Goal: Information Seeking & Learning: Learn about a topic

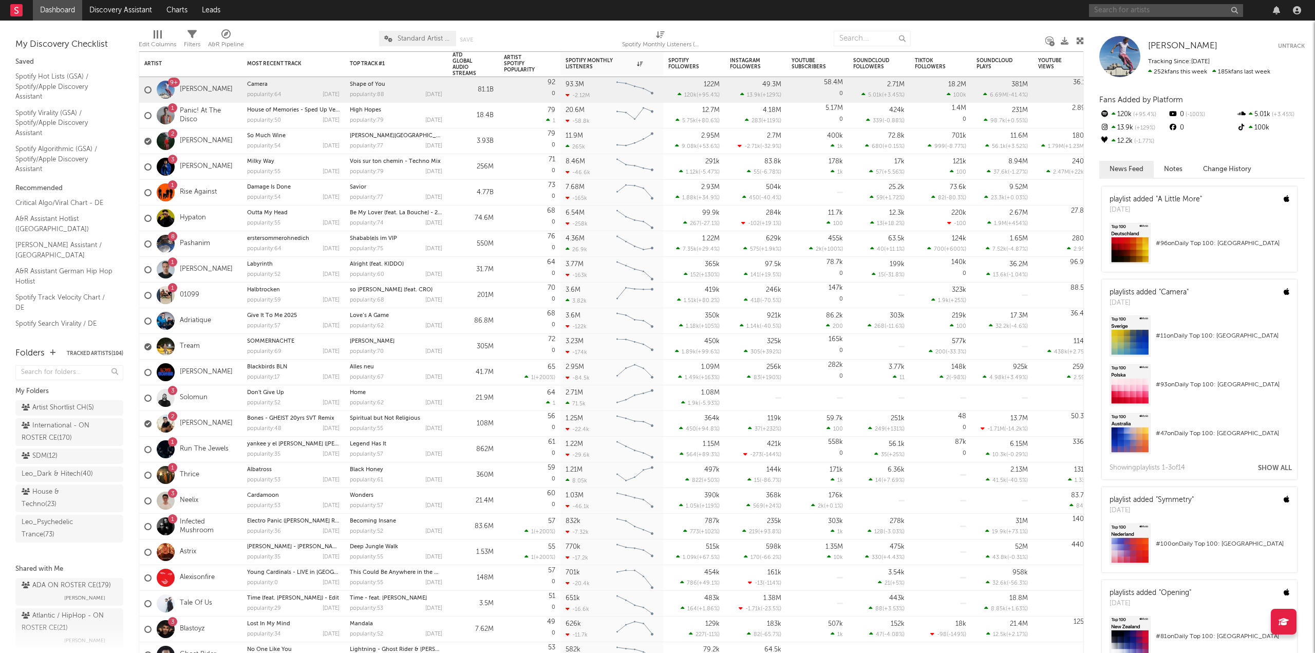
click at [1204, 7] on input "text" at bounding box center [1166, 10] width 154 height 13
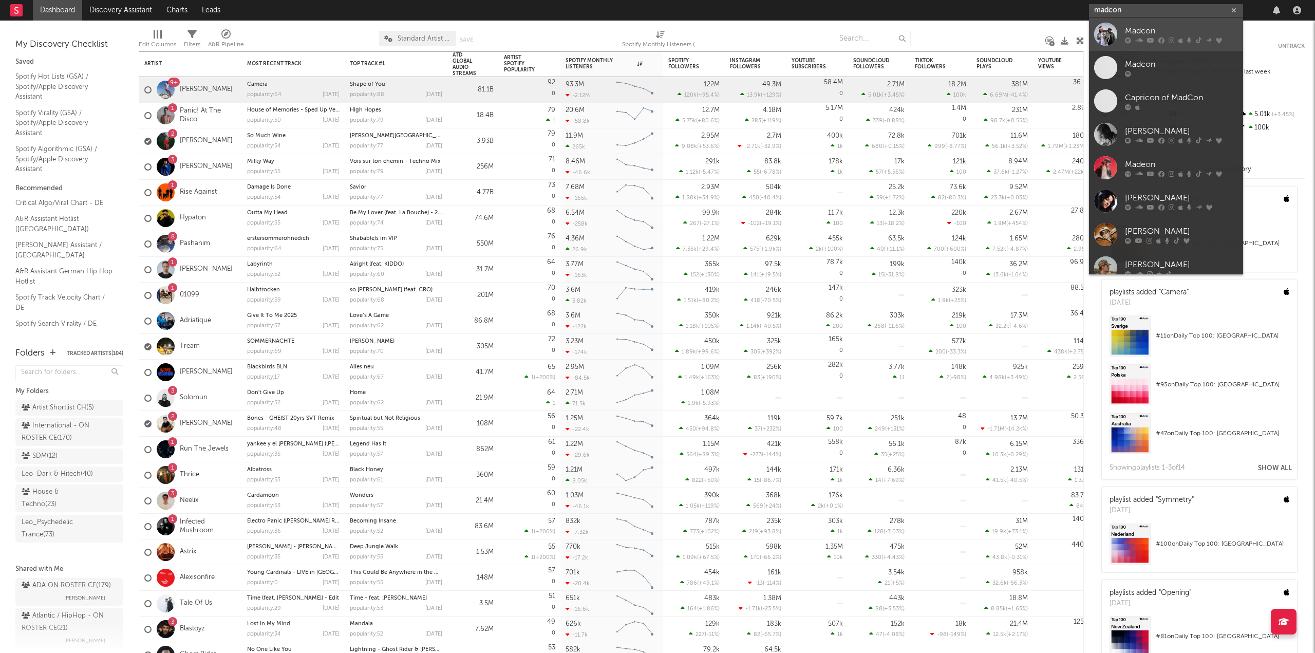
type input "madcon"
click at [1193, 26] on div "Madcon" at bounding box center [1181, 31] width 113 height 12
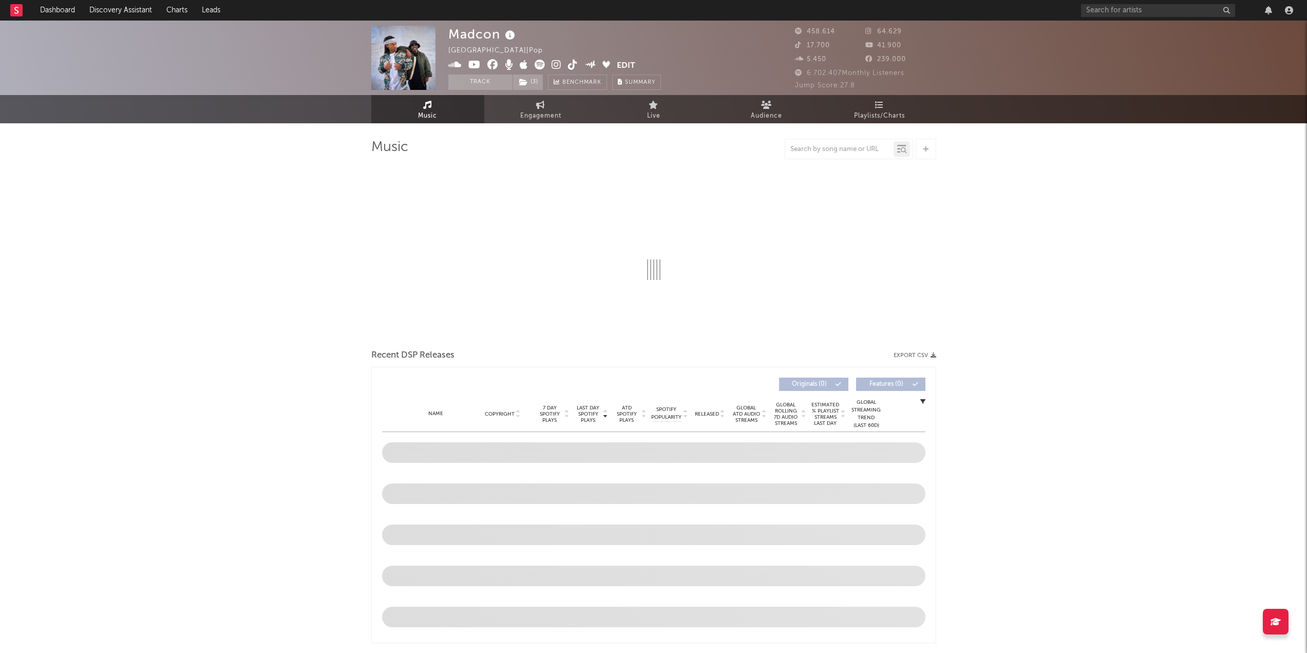
select select "6m"
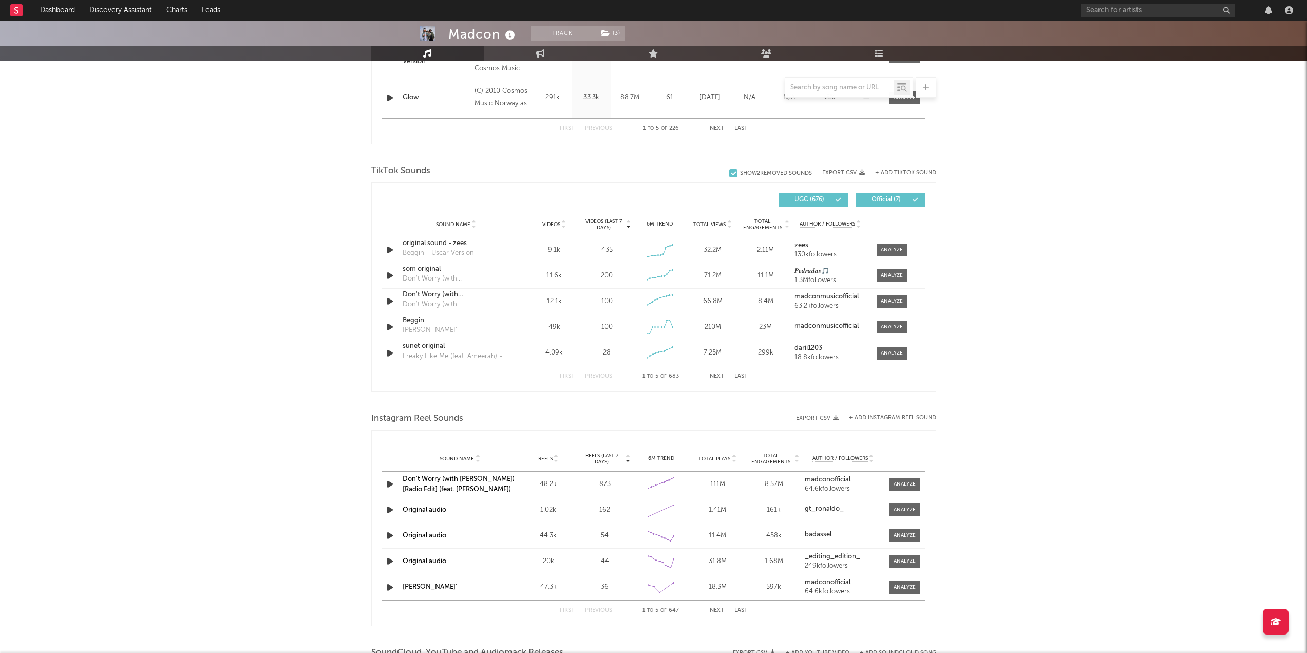
scroll to position [549, 0]
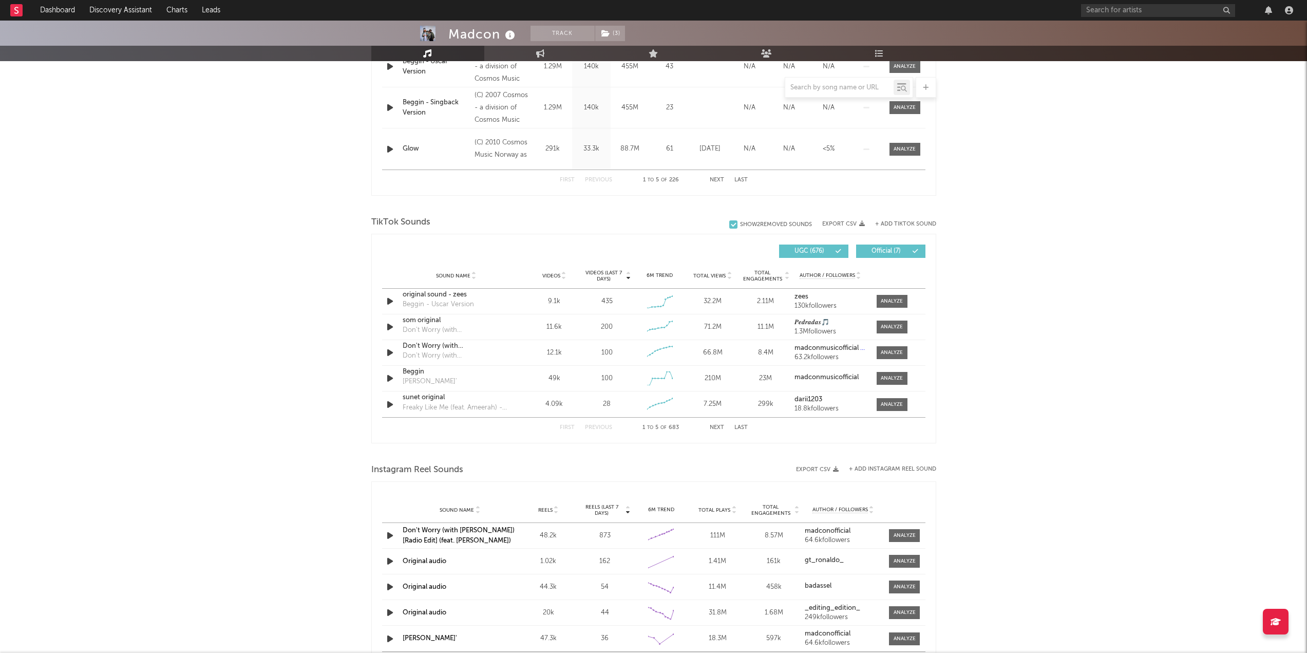
click at [1093, 71] on div "Madcon Track ( 3 ) [GEOGRAPHIC_DATA] | Pop Edit Track ( 3 ) Benchmark Summary 4…" at bounding box center [653, 247] width 1307 height 1552
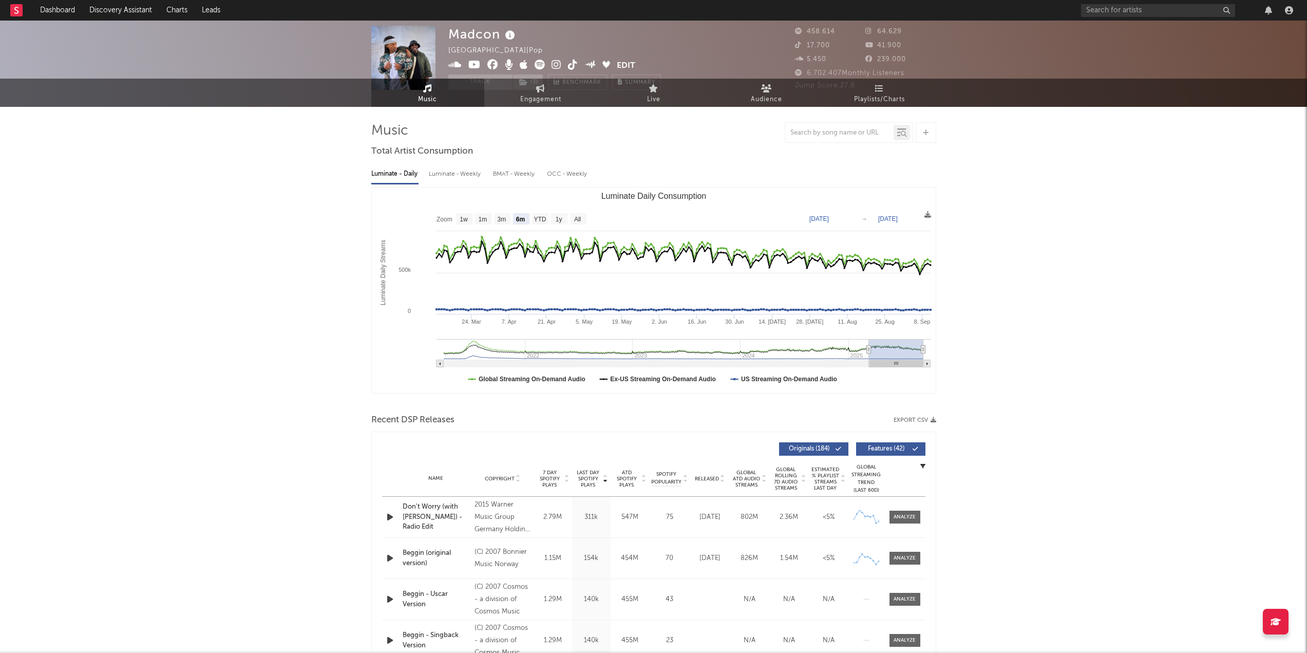
scroll to position [0, 0]
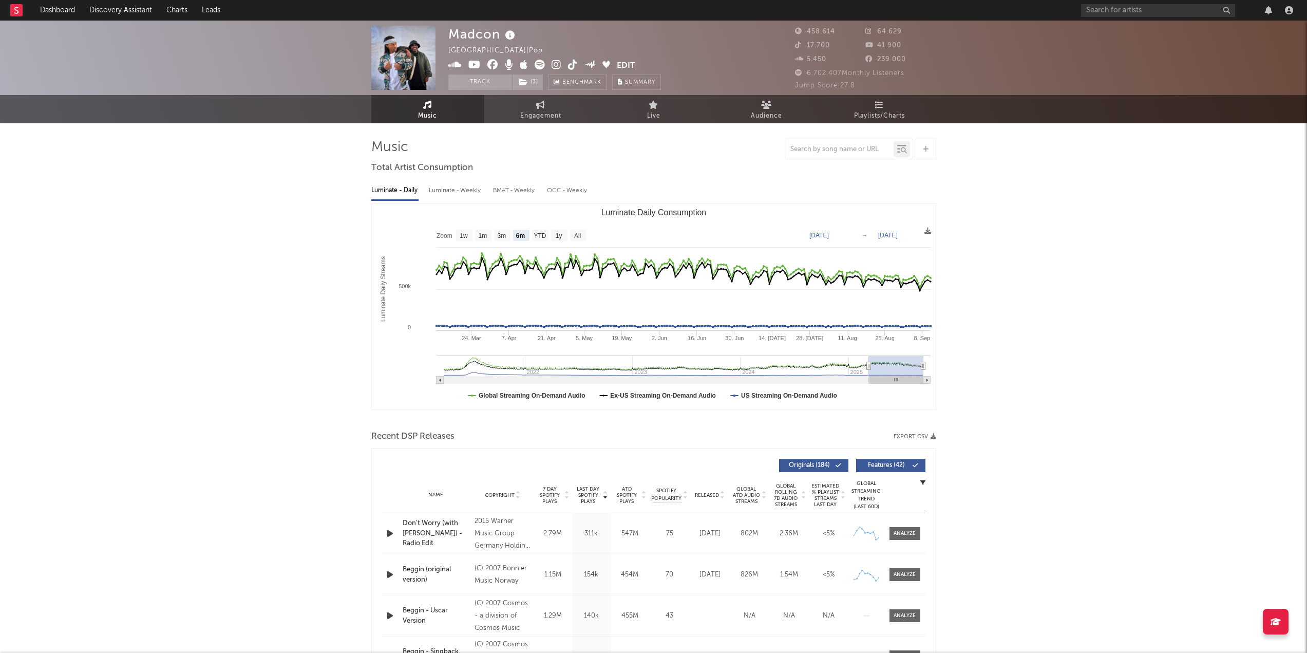
drag, startPoint x: 1160, startPoint y: 434, endPoint x: 1134, endPoint y: 183, distance: 252.0
